Goal: Answer question/provide support

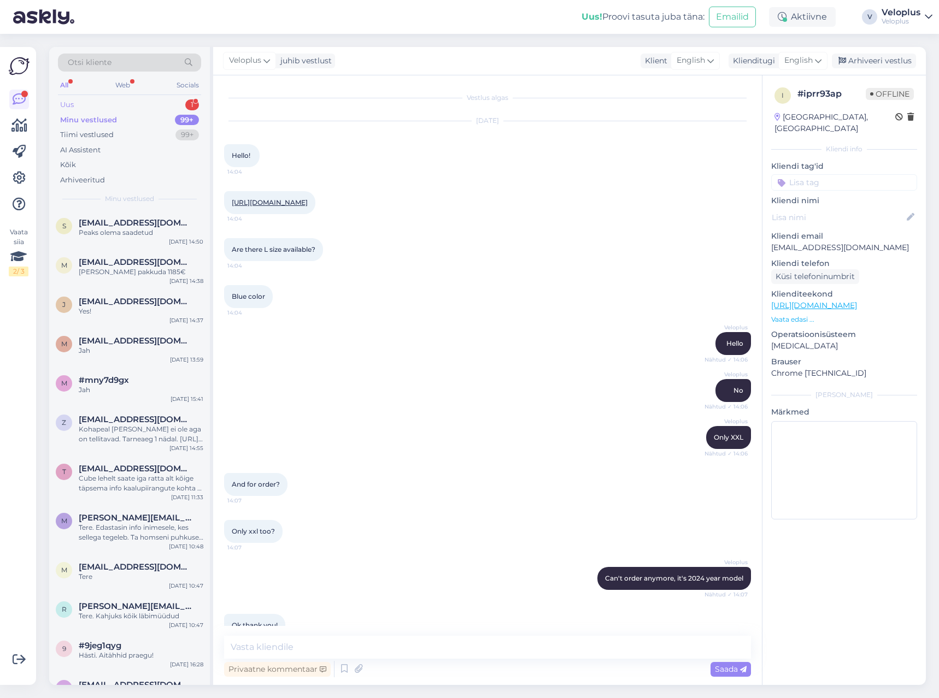
scroll to position [2519, 0]
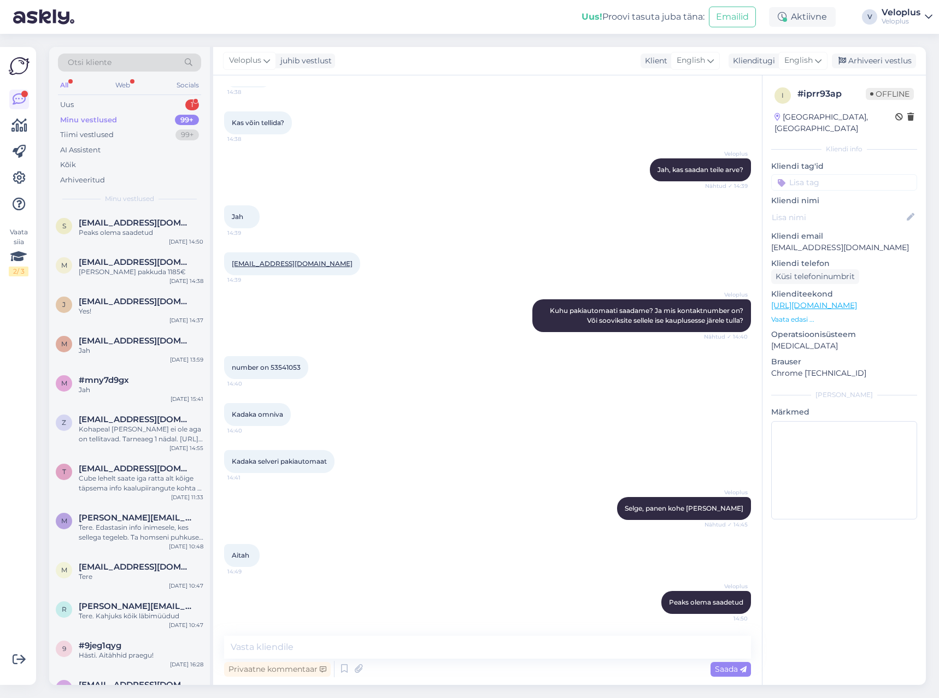
click at [120, 97] on div "Otsi kliente All Web Socials Uus 1 Minu vestlused 99+ Tiimi vestlused 99+ AI As…" at bounding box center [129, 128] width 161 height 163
click at [116, 101] on div "Uus 1" at bounding box center [129, 104] width 143 height 15
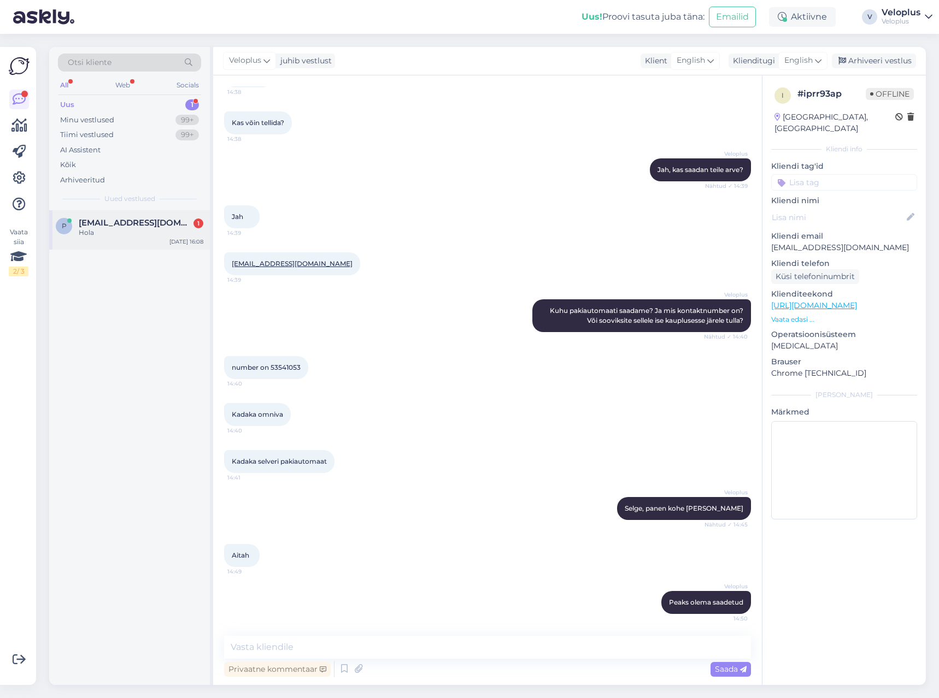
click at [118, 231] on div "Hola" at bounding box center [141, 233] width 125 height 10
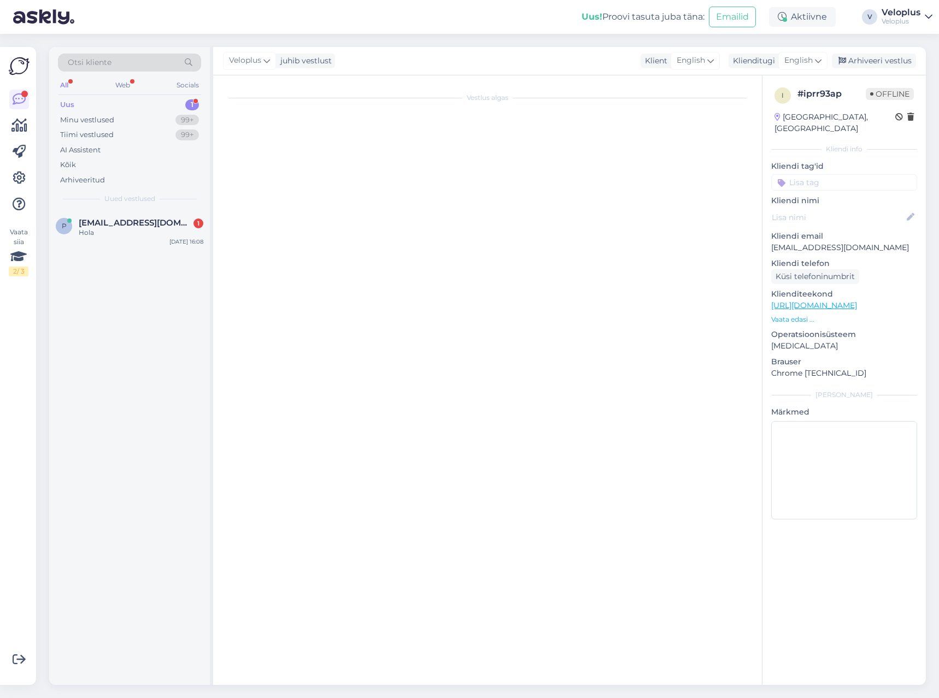
scroll to position [0, 0]
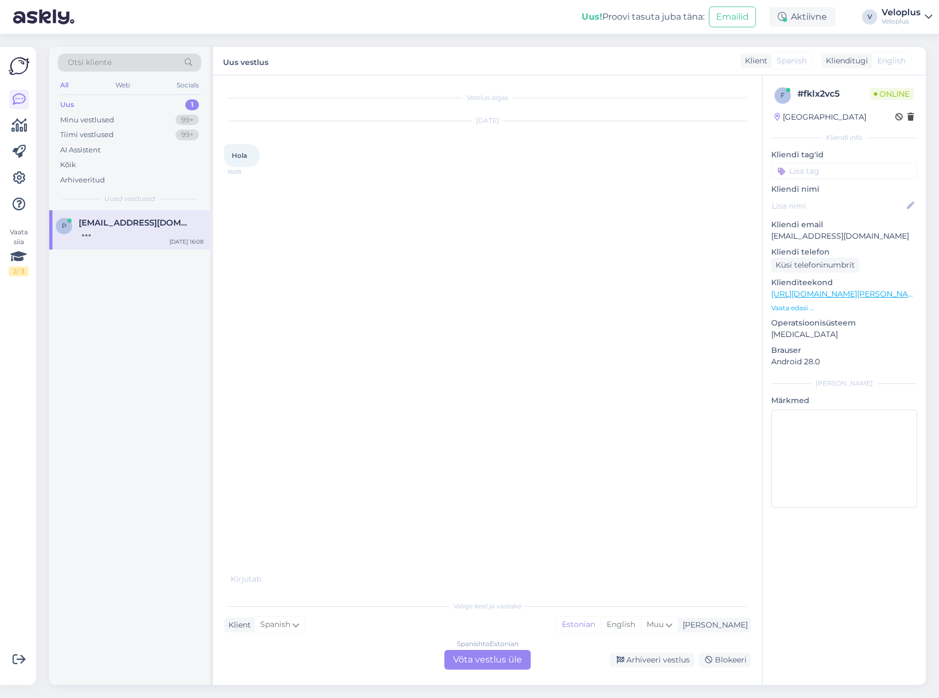
click at [497, 659] on div "Spanish to Estonian Võta vestlus üle" at bounding box center [487, 660] width 86 height 20
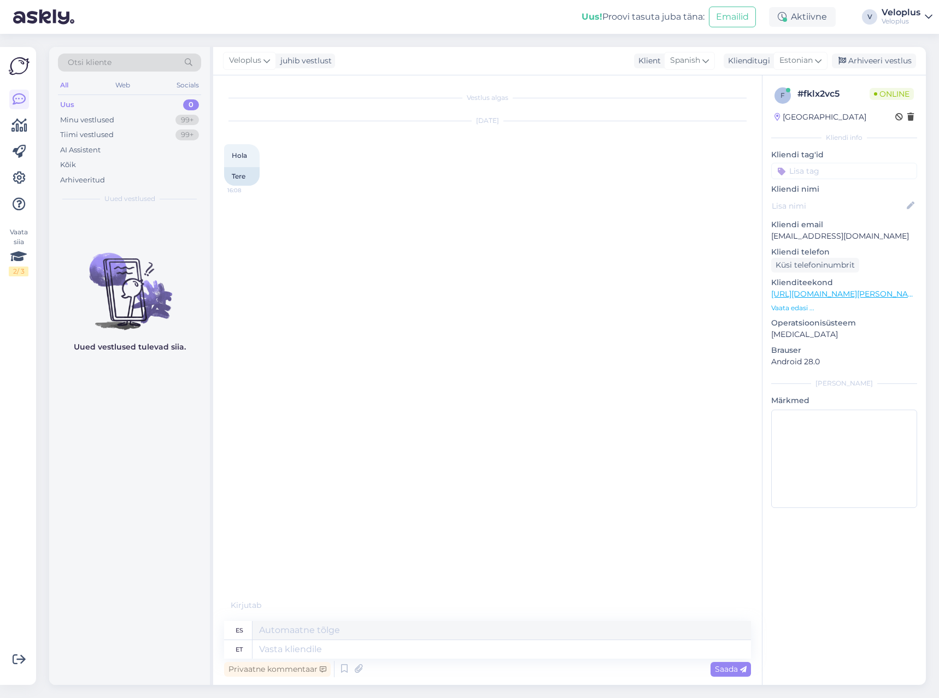
click at [497, 659] on div "Privaatne kommentaar Saada" at bounding box center [487, 669] width 527 height 21
click at [497, 652] on textarea at bounding box center [501, 649] width 498 height 19
type textarea "Hello"
type textarea "Hola"
type textarea "H"
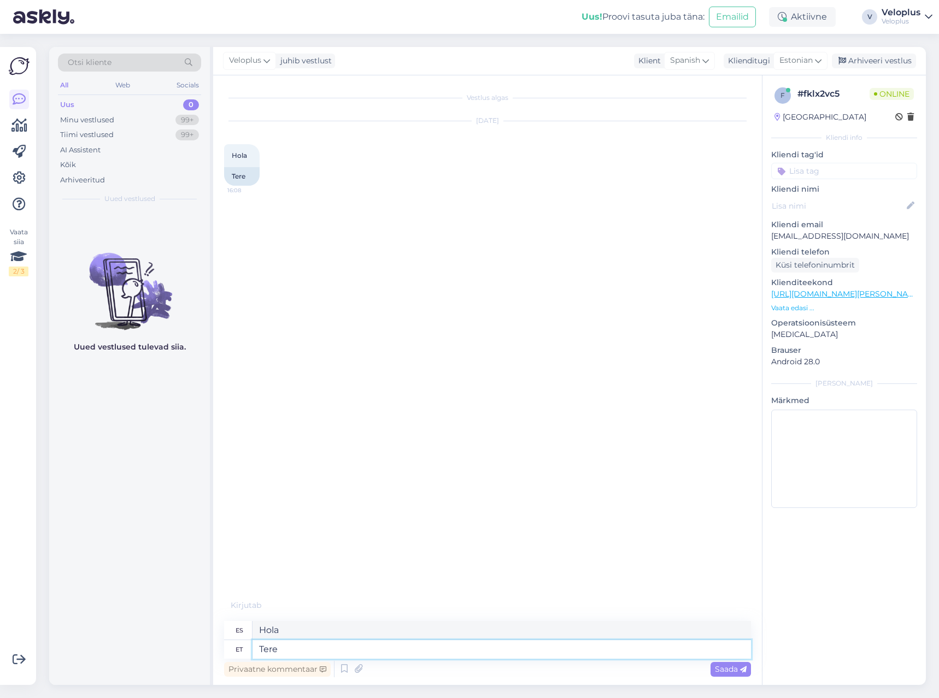
type textarea "Tere"
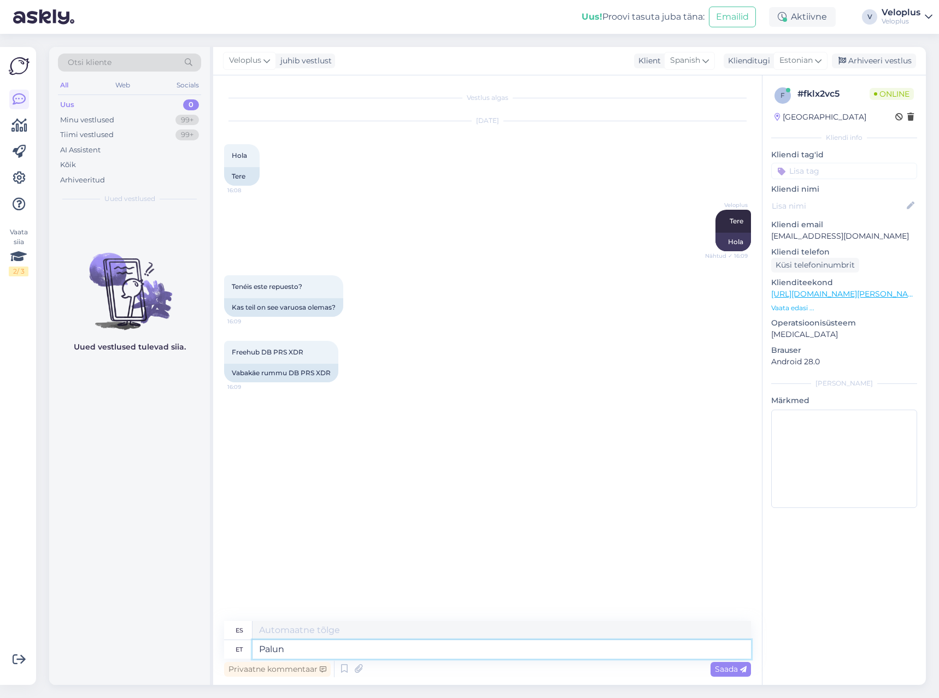
type textarea "Palun"
type textarea "Por favor"
type textarea "Palun öelge"
type textarea "Por favor dígame."
type textarea "Palun öelge tootekood"
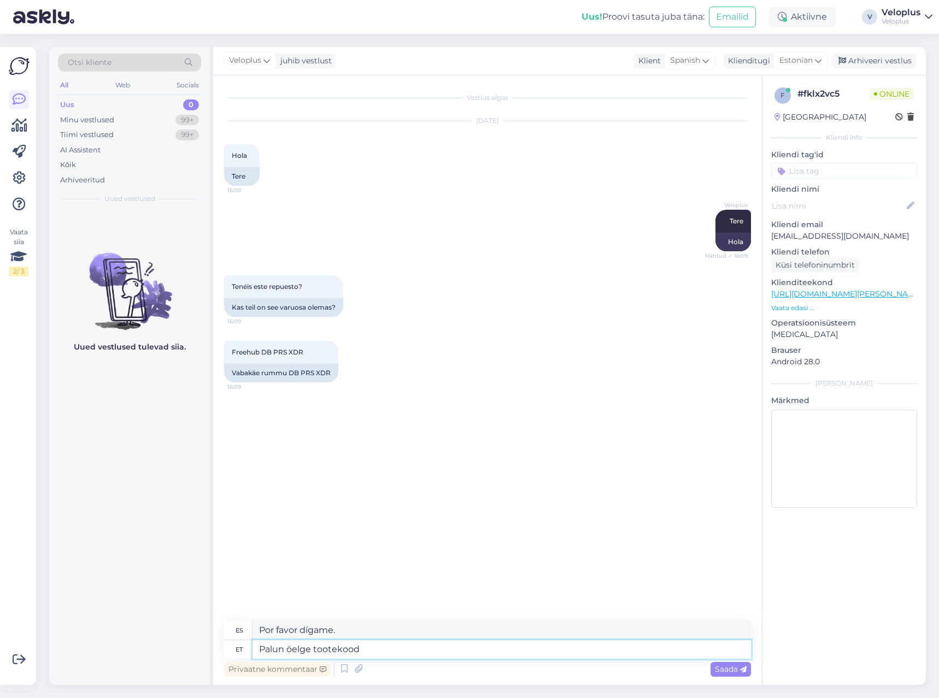
type textarea "Por favor dime el código del producto"
type textarea "Palun öelge tootekood"
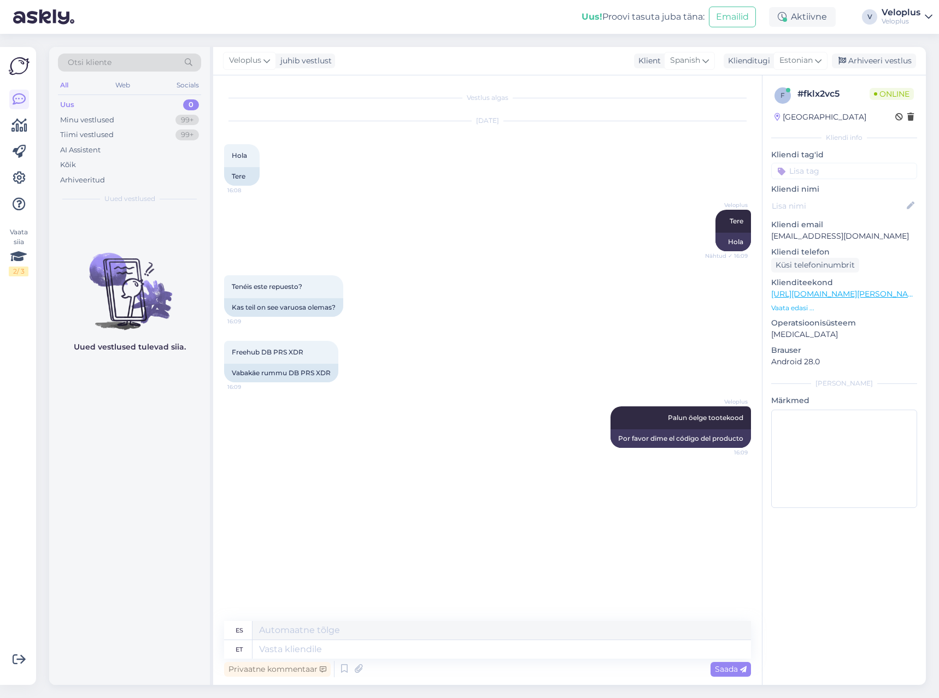
click at [795, 306] on p "Vaata edasi ..." at bounding box center [844, 308] width 146 height 10
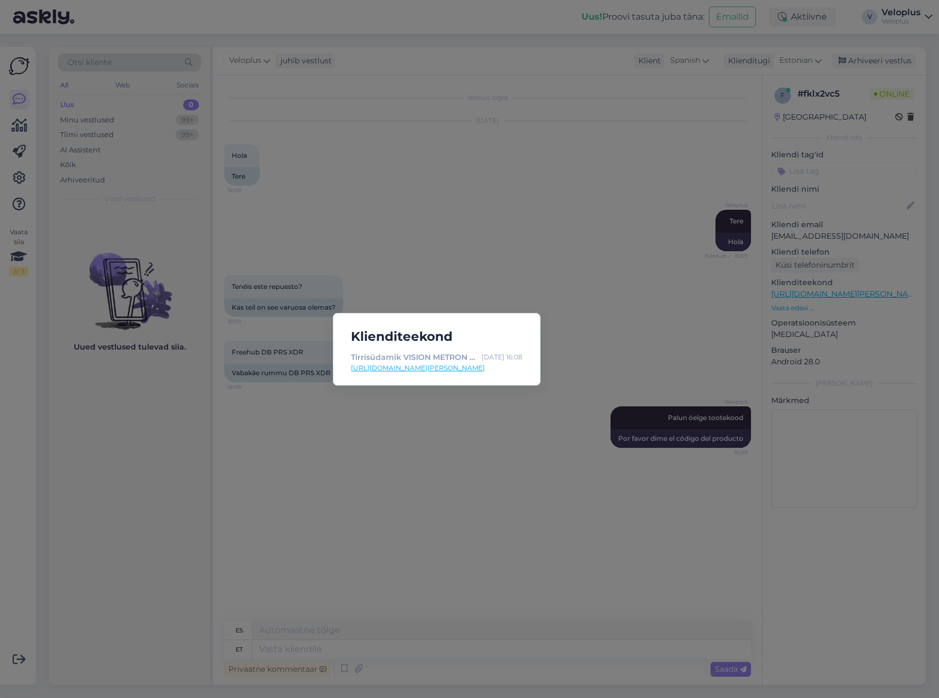
click at [452, 372] on link "[URL][DOMAIN_NAME][PERSON_NAME]" at bounding box center [437, 368] width 172 height 10
click at [472, 191] on div "Klienditeekond Tirrisüdamik VISION METRON SL DB PRS XDR U5149 w - Veloplus [DAT…" at bounding box center [469, 349] width 939 height 698
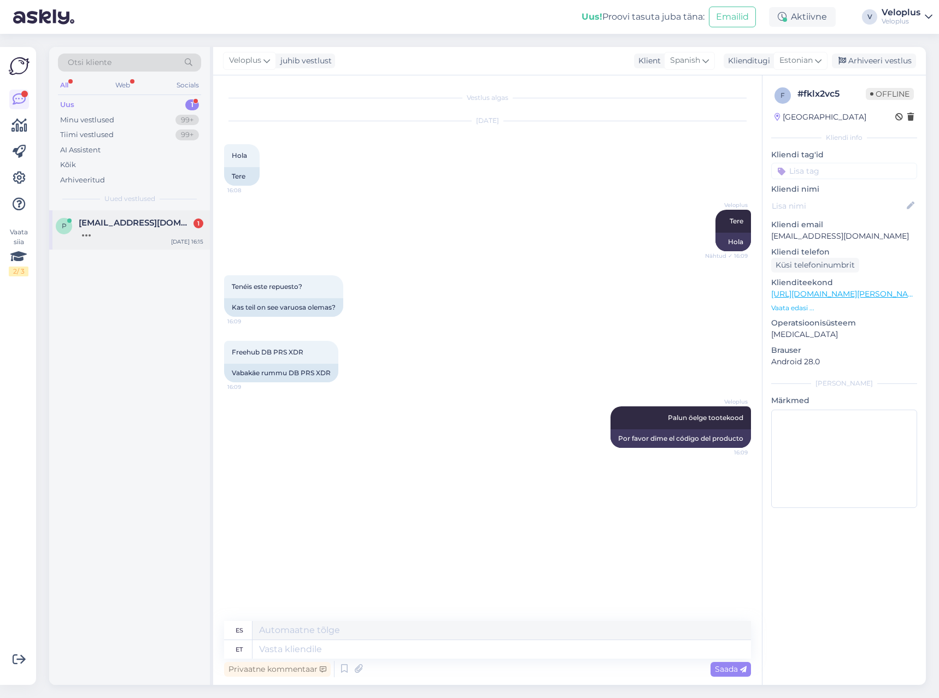
click at [113, 234] on div at bounding box center [141, 233] width 125 height 10
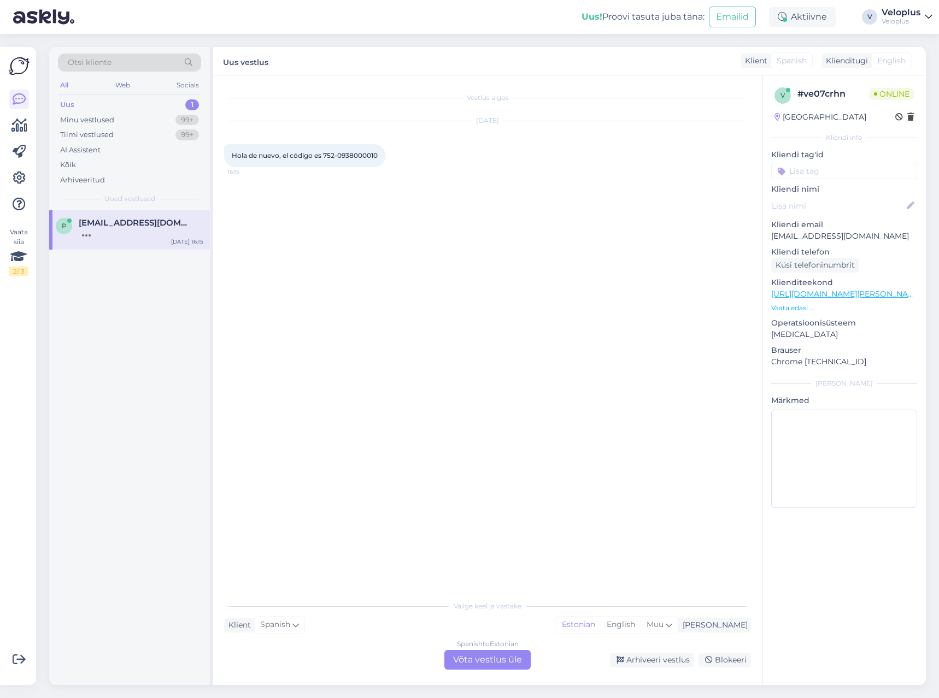
click at [367, 150] on div "Hola de nuevo, el código es 752-0938000010 16:15" at bounding box center [304, 155] width 161 height 23
click at [362, 156] on span "Hola de nuevo, el código es 752-0938000010" at bounding box center [305, 155] width 146 height 8
drag, startPoint x: 362, startPoint y: 156, endPoint x: 355, endPoint y: 240, distance: 83.9
click at [331, 157] on span "Hola de nuevo, el código es 752-0938000010" at bounding box center [305, 155] width 146 height 8
copy div "752-0938000010 16:15"
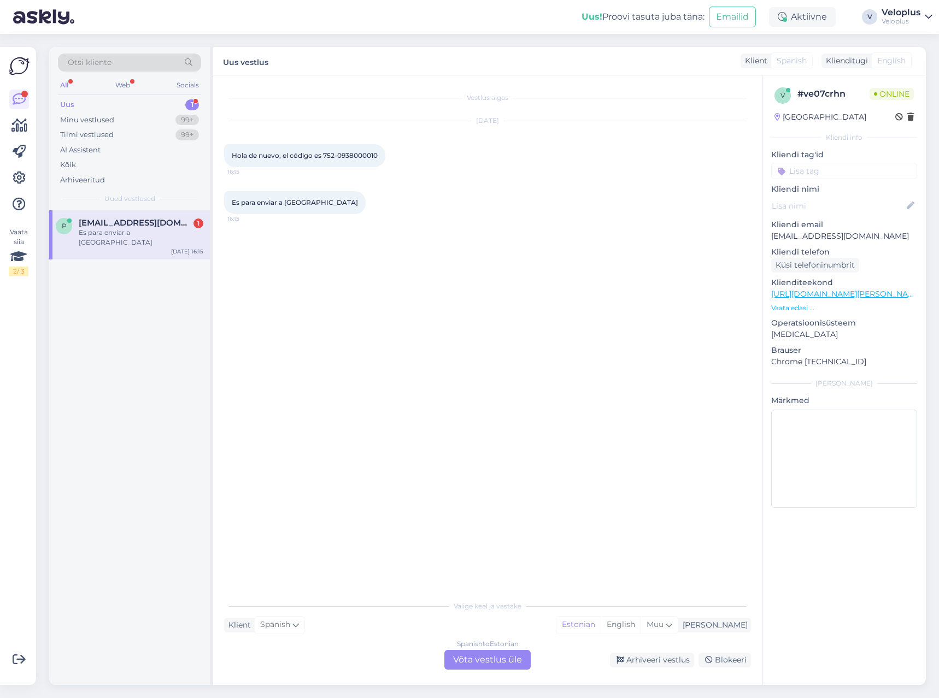
click at [484, 659] on div "Spanish to Estonian Võta vestlus üle" at bounding box center [487, 660] width 86 height 20
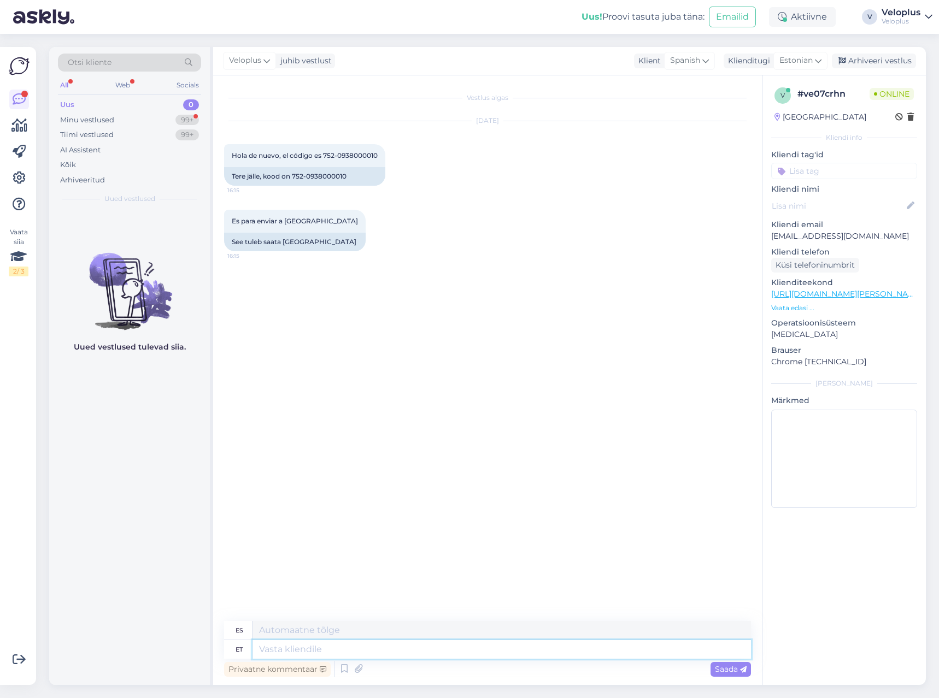
click at [317, 640] on textarea at bounding box center [501, 649] width 498 height 19
type textarea "Jah,"
type textarea "Sí,"
type textarea "Jah, on o"
type textarea "Sí, lo es."
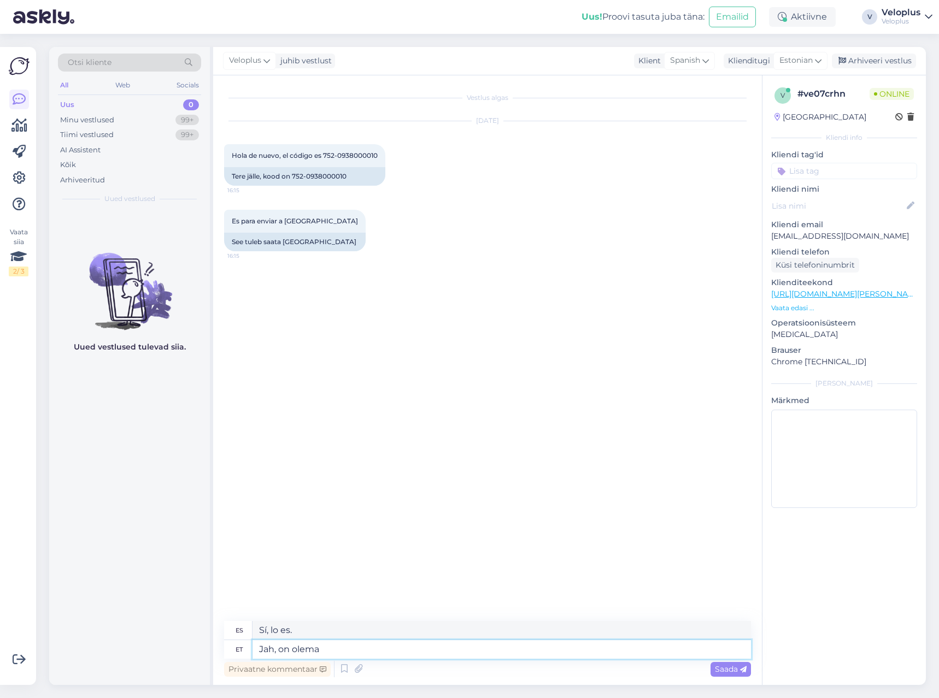
type textarea "Jah, on olemas"
type textarea "Sí, la hay."
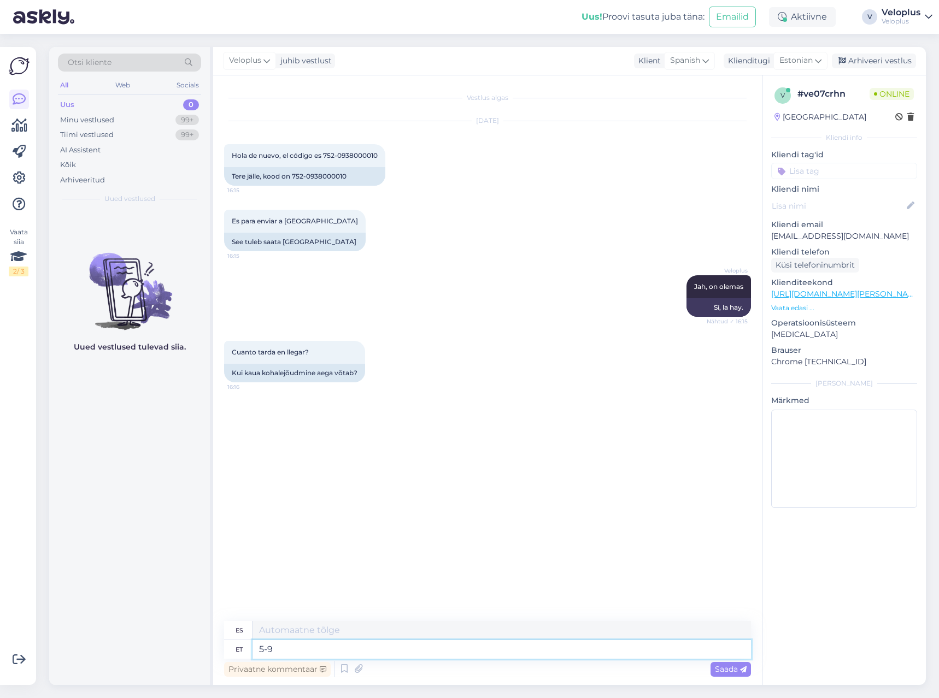
type textarea "5-9"
type textarea "5-9 tööpäeva"
type textarea "5-9 [PERSON_NAME] hábiles"
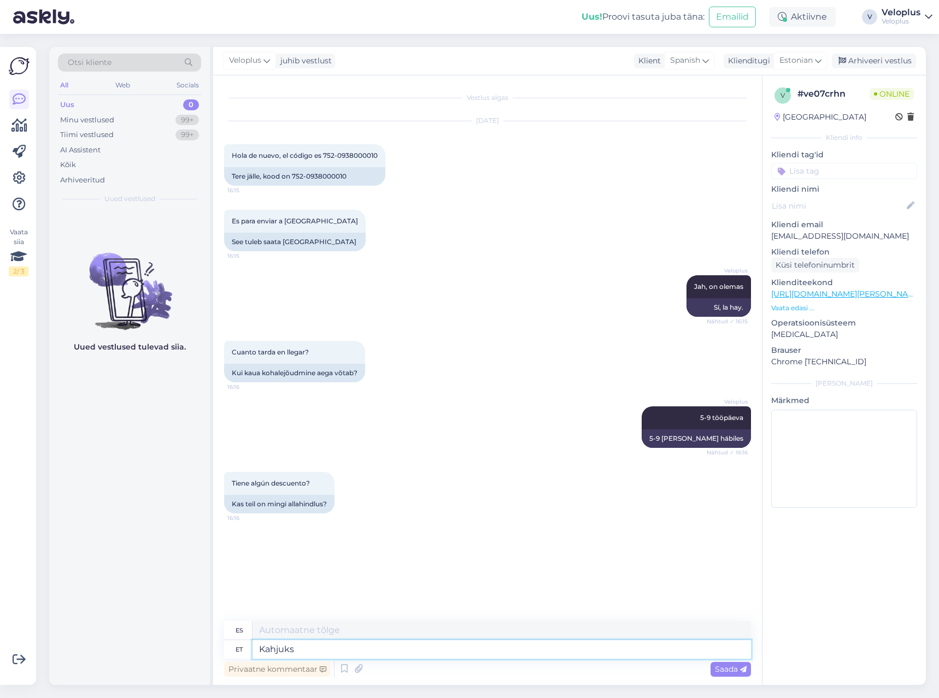
type textarea "Kahjuks e"
type textarea "Desafortunadamente"
type textarea "Kahjuks ei o"
type textarea "Lamentablemente no"
type textarea "Kahjuks ei ole"
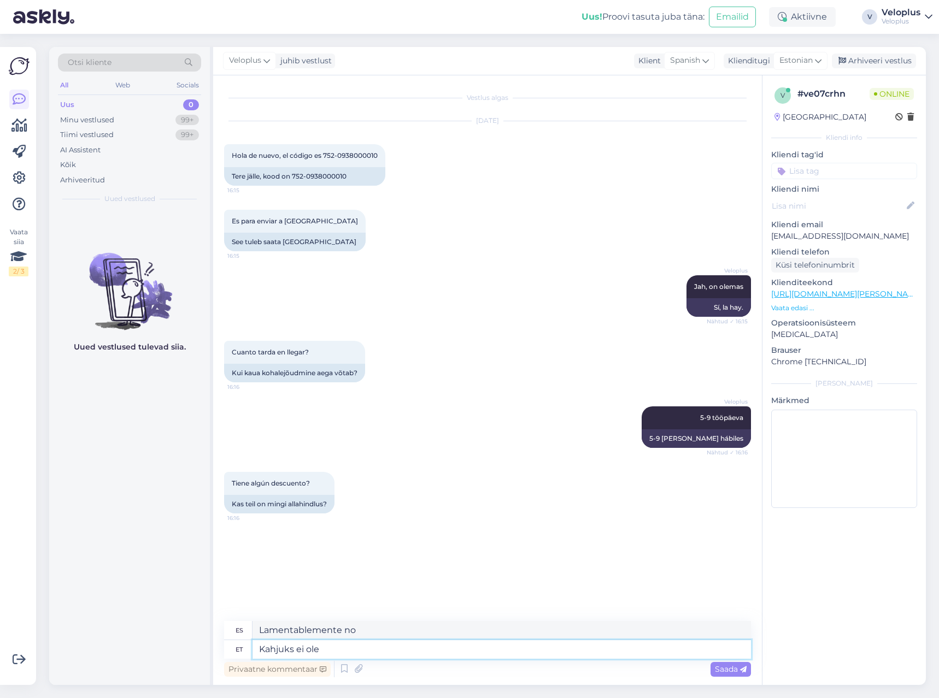
type textarea "Lamentablemente no existe"
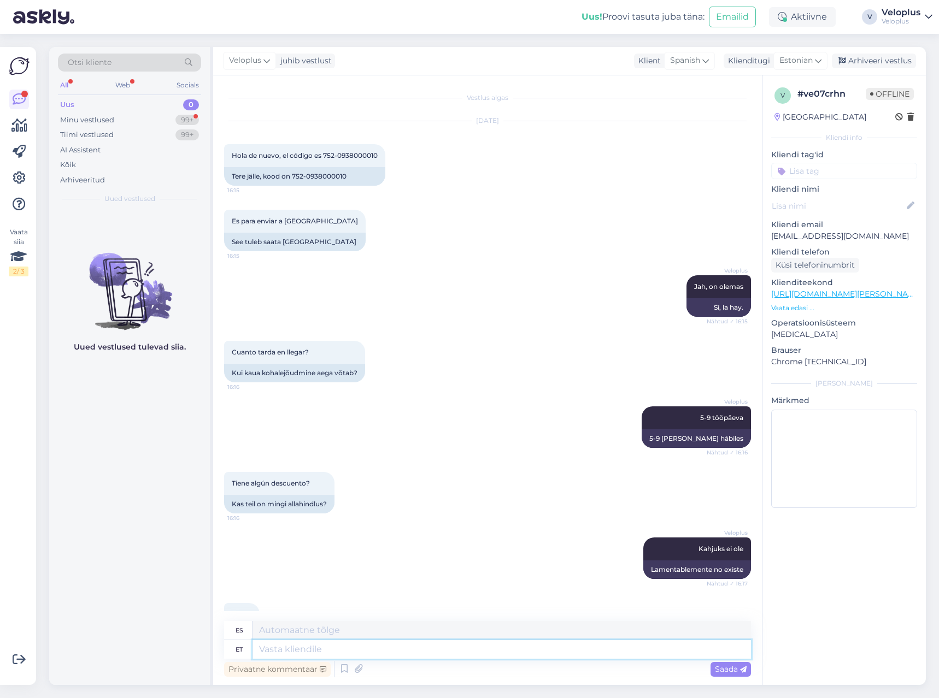
scroll to position [111, 0]
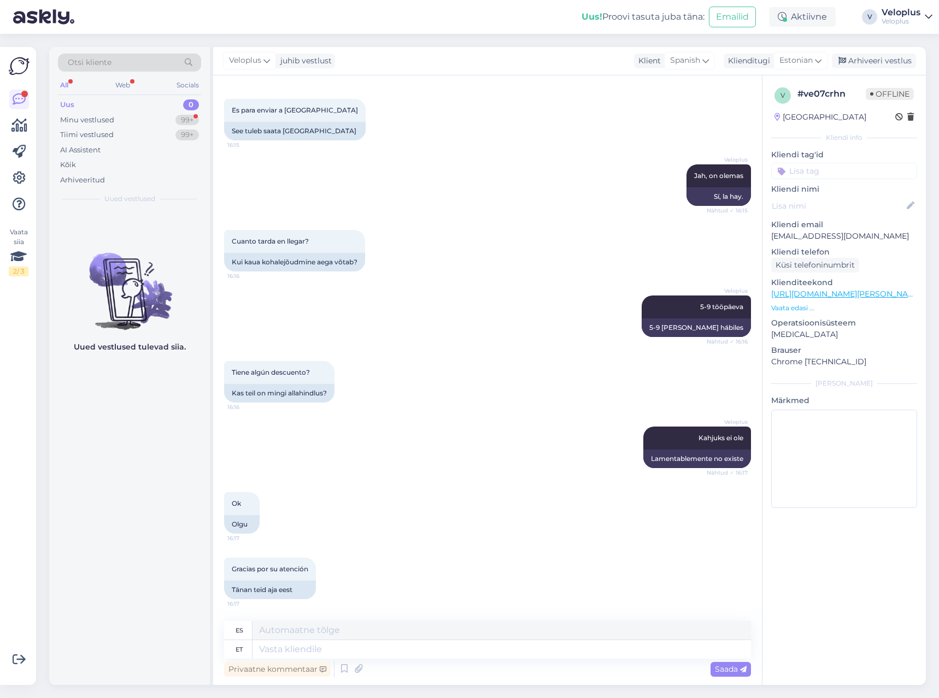
click at [393, 488] on div "Ok 16:17 Olgu" at bounding box center [487, 513] width 527 height 66
click at [177, 119] on div "99+" at bounding box center [186, 120] width 23 height 11
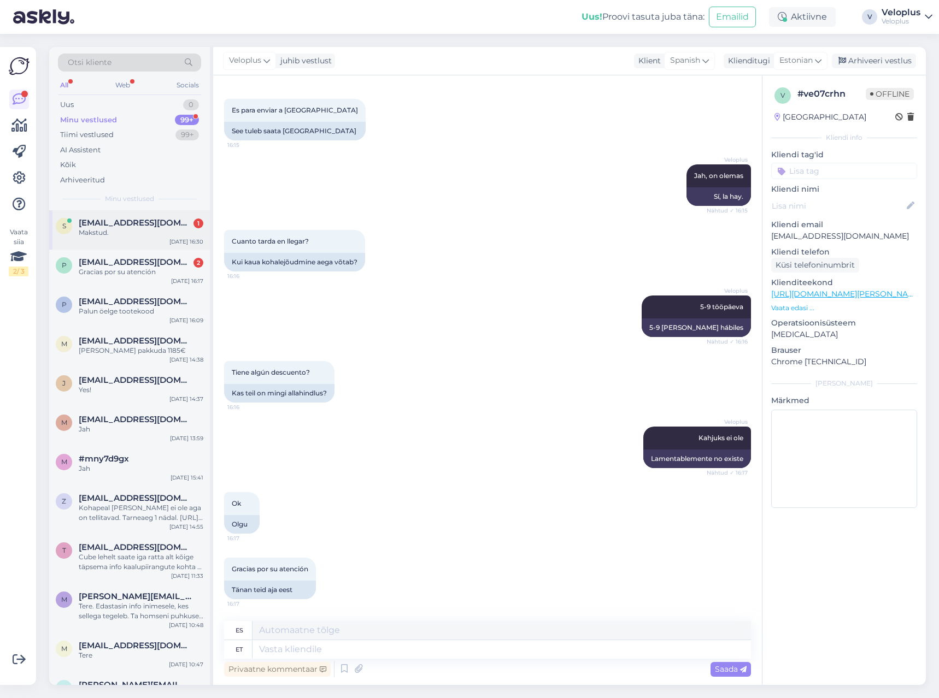
click at [145, 228] on div "Makstud." at bounding box center [141, 233] width 125 height 10
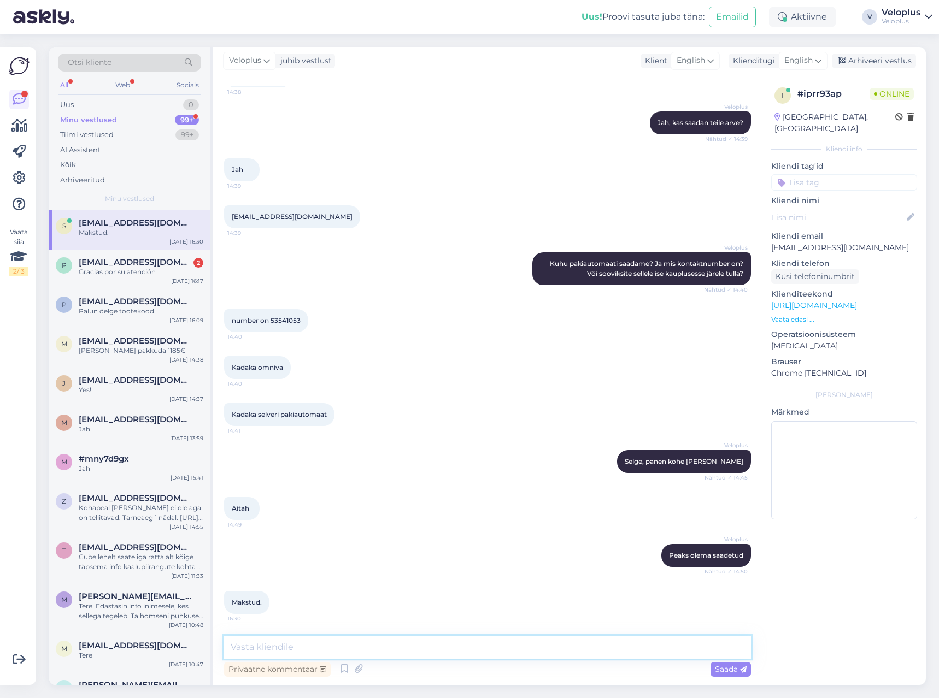
click at [320, 648] on textarea at bounding box center [487, 647] width 527 height 23
type textarea "Saadame [PERSON_NAME], peaks homme [PERSON_NAME]"
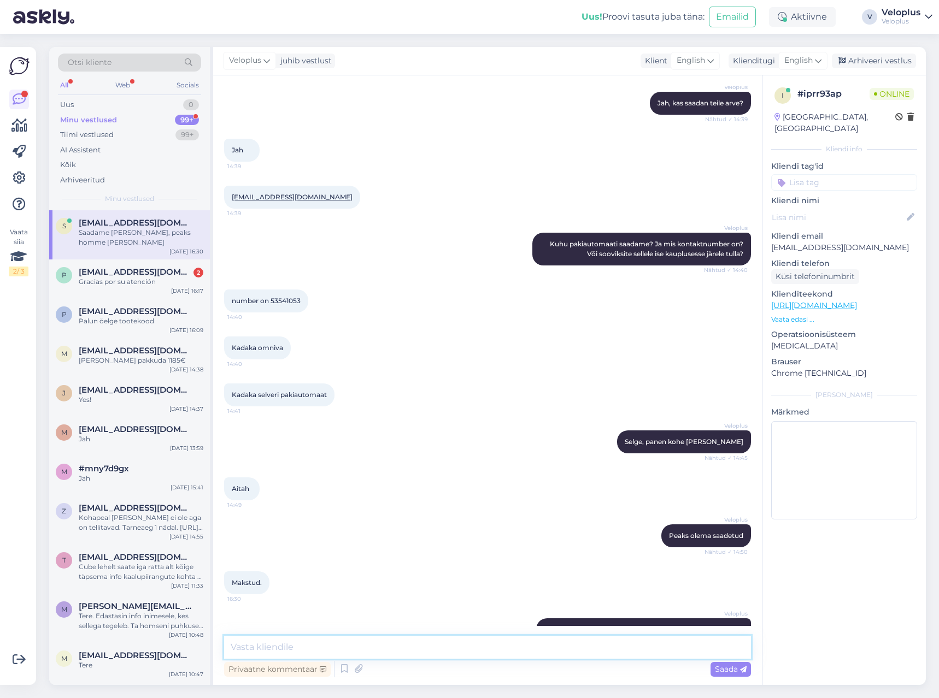
scroll to position [2613, 0]
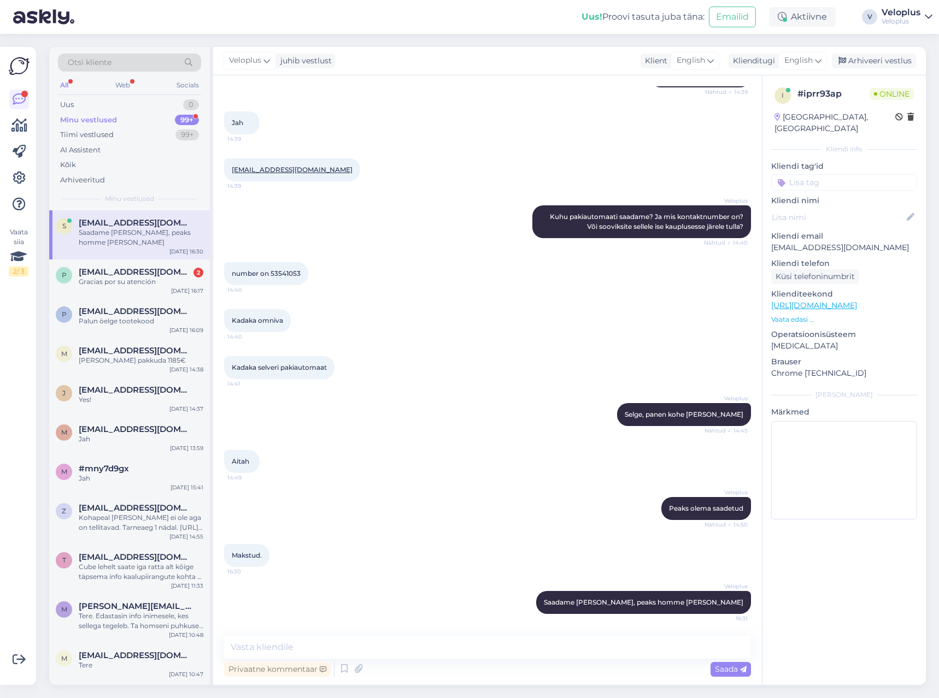
click at [279, 273] on span "number on 53541053" at bounding box center [266, 273] width 69 height 8
copy div "53541053 14:40"
copy link "[EMAIL_ADDRESS][DOMAIN_NAME]"
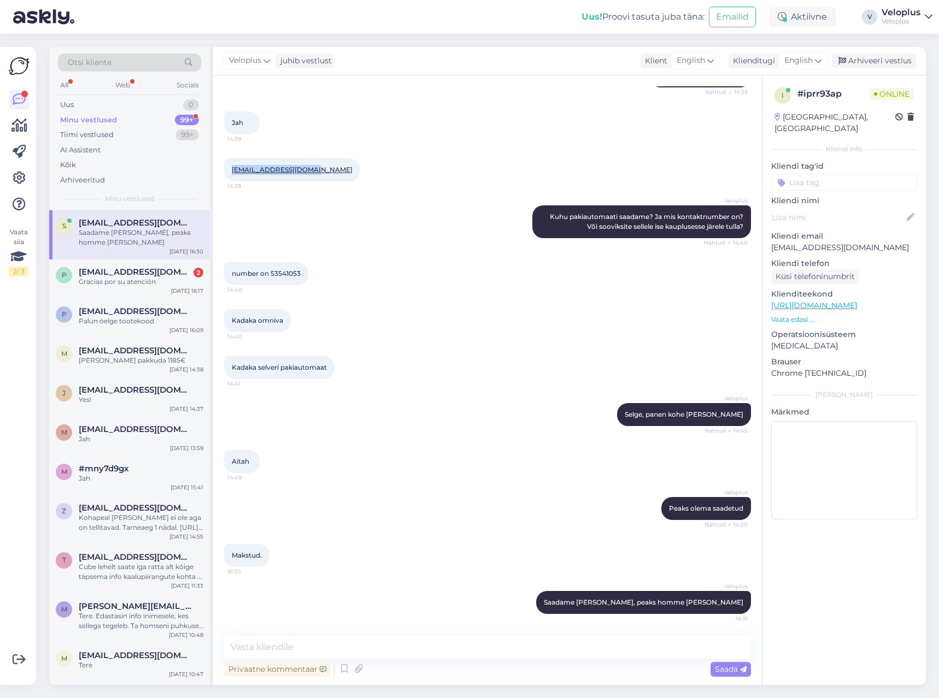
drag, startPoint x: 322, startPoint y: 172, endPoint x: 234, endPoint y: 175, distance: 88.0
click at [234, 175] on div "[EMAIL_ADDRESS][DOMAIN_NAME] 14:39" at bounding box center [292, 169] width 136 height 23
